Goal: Task Accomplishment & Management: Use online tool/utility

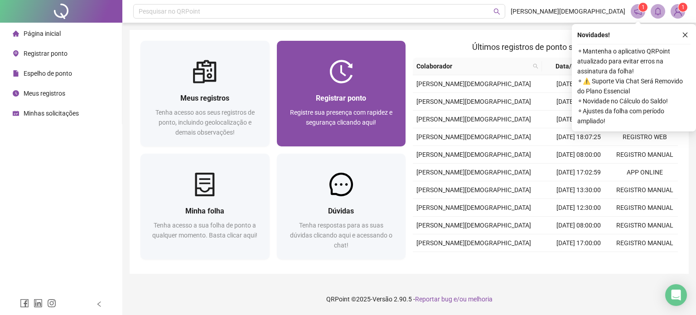
click at [339, 103] on div "Registrar ponto" at bounding box center [341, 97] width 107 height 11
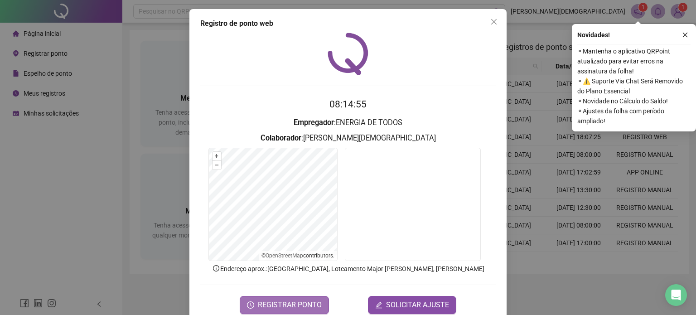
click at [290, 301] on span "REGISTRAR PONTO" at bounding box center [290, 305] width 64 height 11
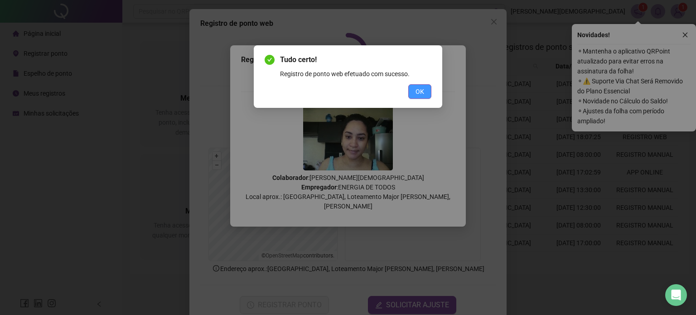
click at [419, 96] on span "OK" at bounding box center [420, 92] width 9 height 10
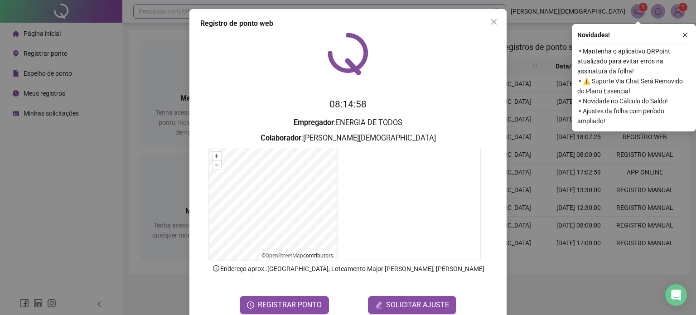
drag, startPoint x: 493, startPoint y: 19, endPoint x: 464, endPoint y: 4, distance: 32.7
click at [493, 19] on icon "close" at bounding box center [494, 21] width 7 height 7
